Goal: Transaction & Acquisition: Purchase product/service

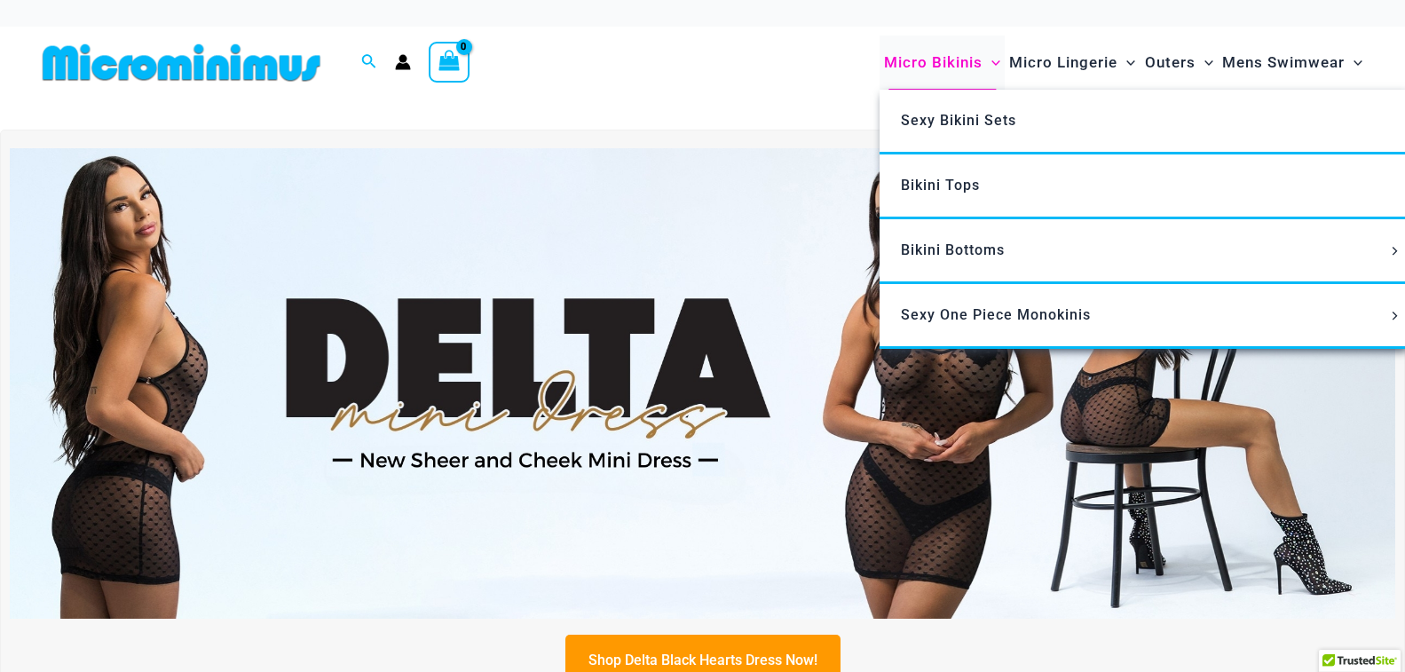
click at [932, 54] on span "Micro Bikinis" at bounding box center [933, 62] width 99 height 45
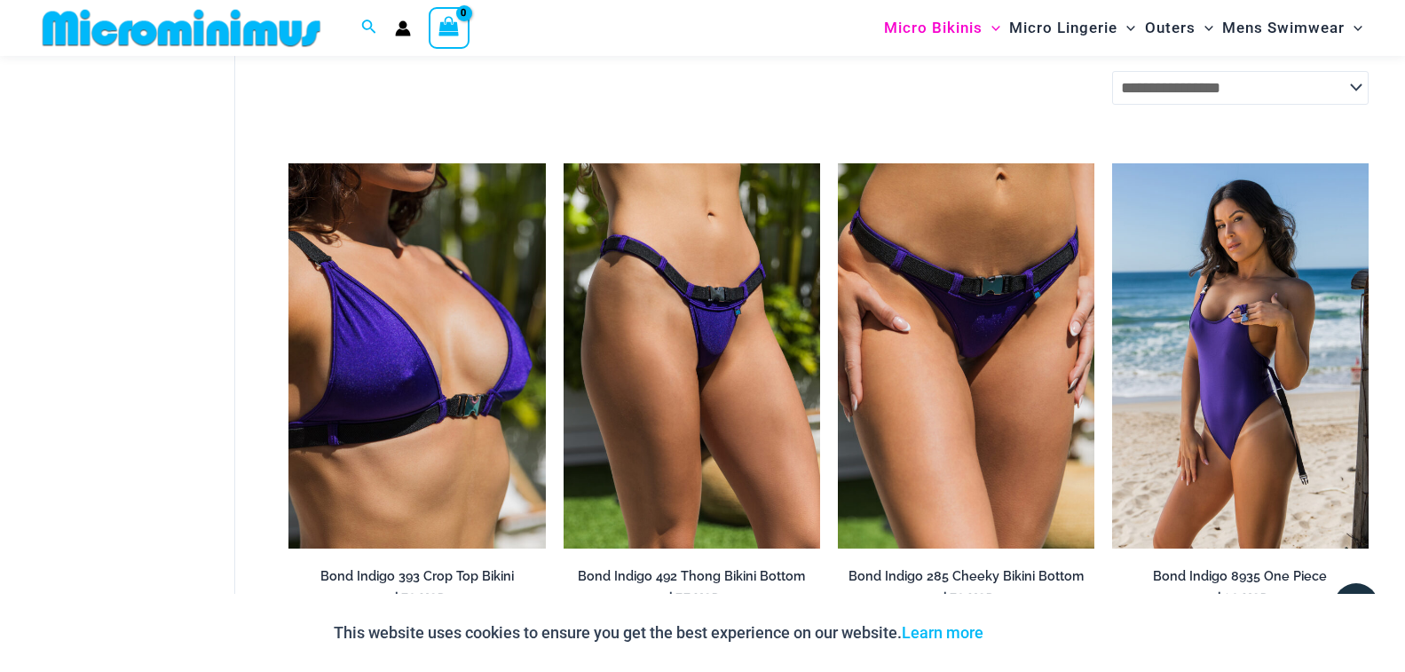
scroll to position [898, 0]
